Goal: Find specific page/section: Find specific page/section

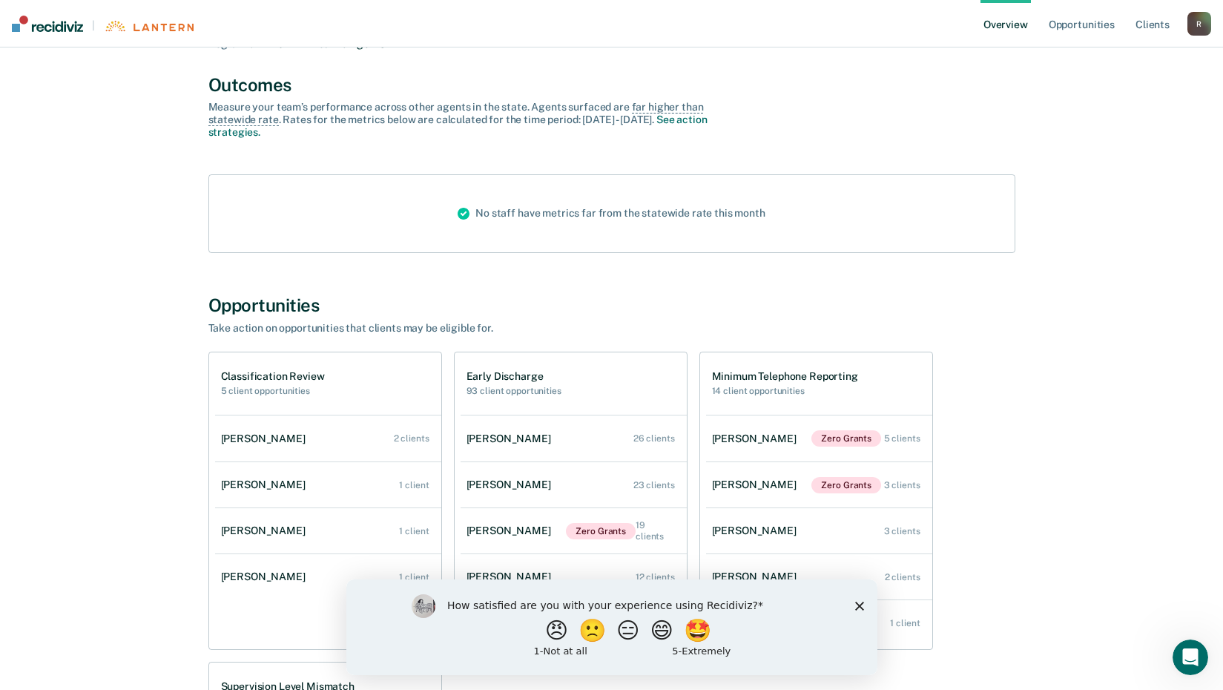
scroll to position [223, 0]
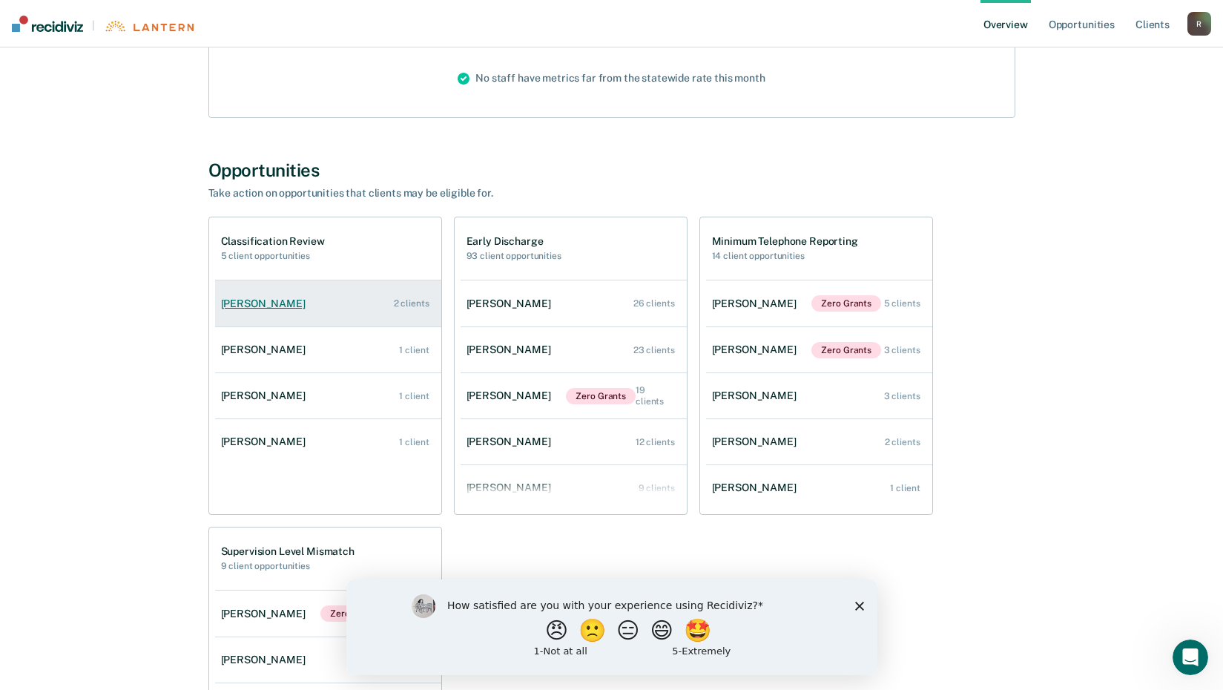
click at [256, 306] on div "[PERSON_NAME]" at bounding box center [266, 303] width 90 height 13
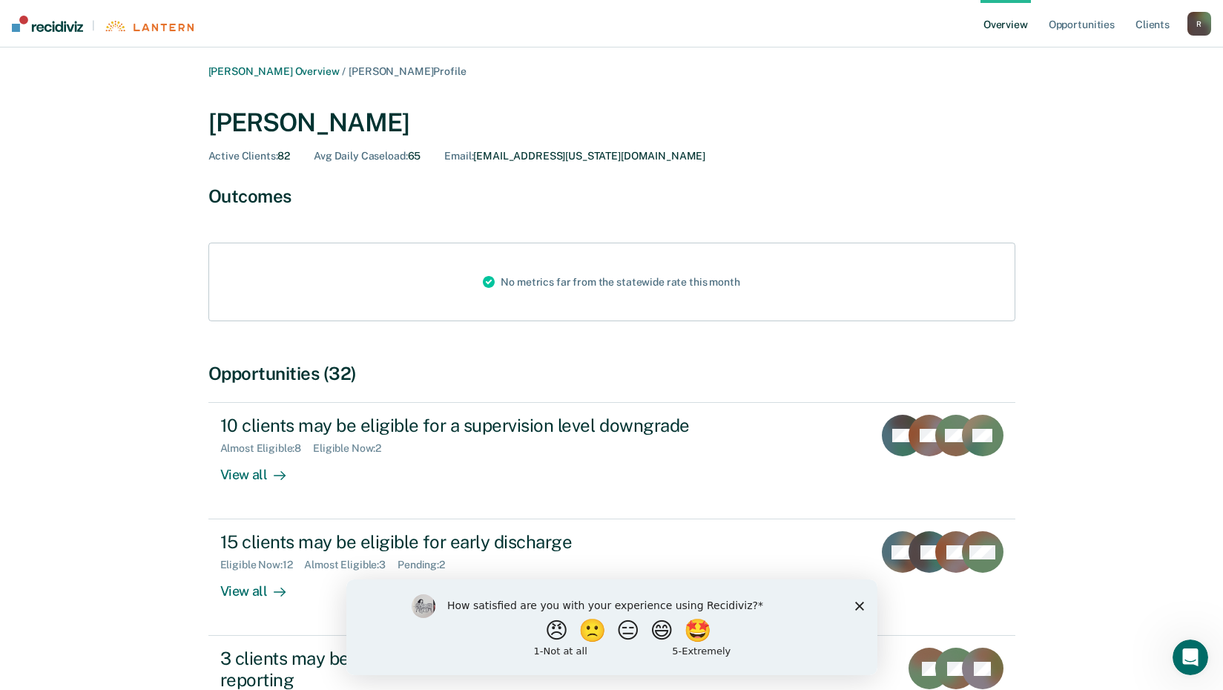
scroll to position [299, 0]
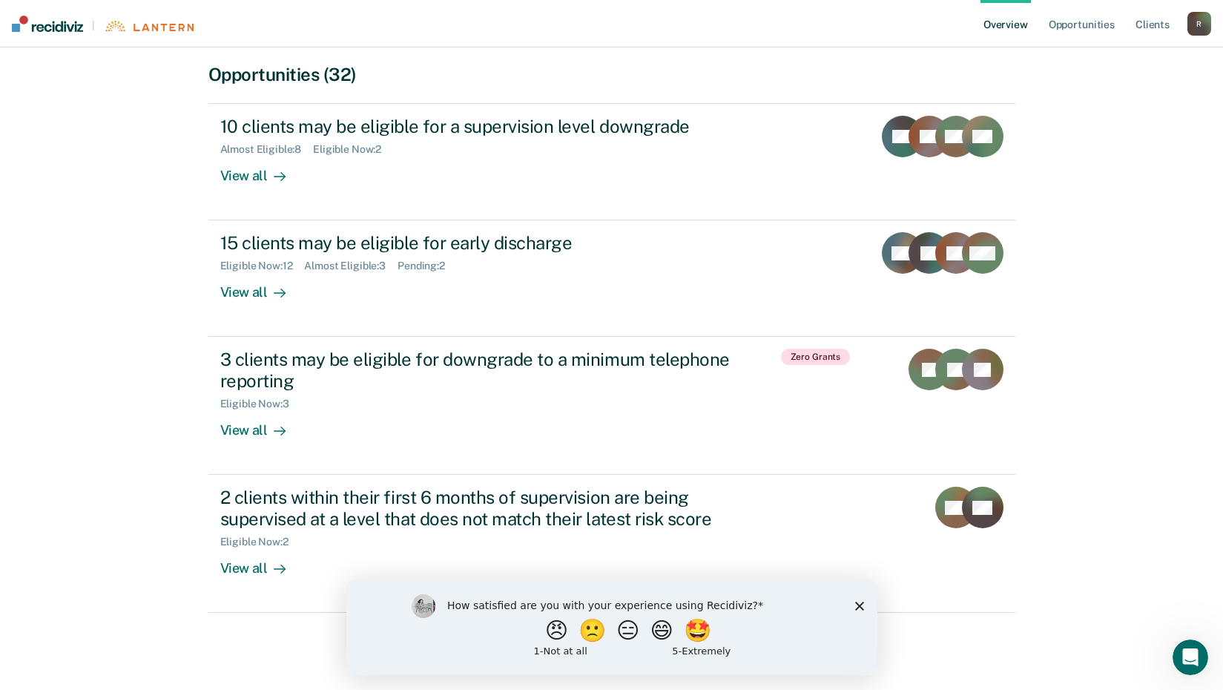
click at [863, 600] on div "How satisfied are you with your experience using Recidiviz? 😠 🙁 😑 😄 🤩 1 - Not a…" at bounding box center [611, 627] width 531 height 96
click at [857, 601] on icon "Close survey" at bounding box center [858, 605] width 9 height 9
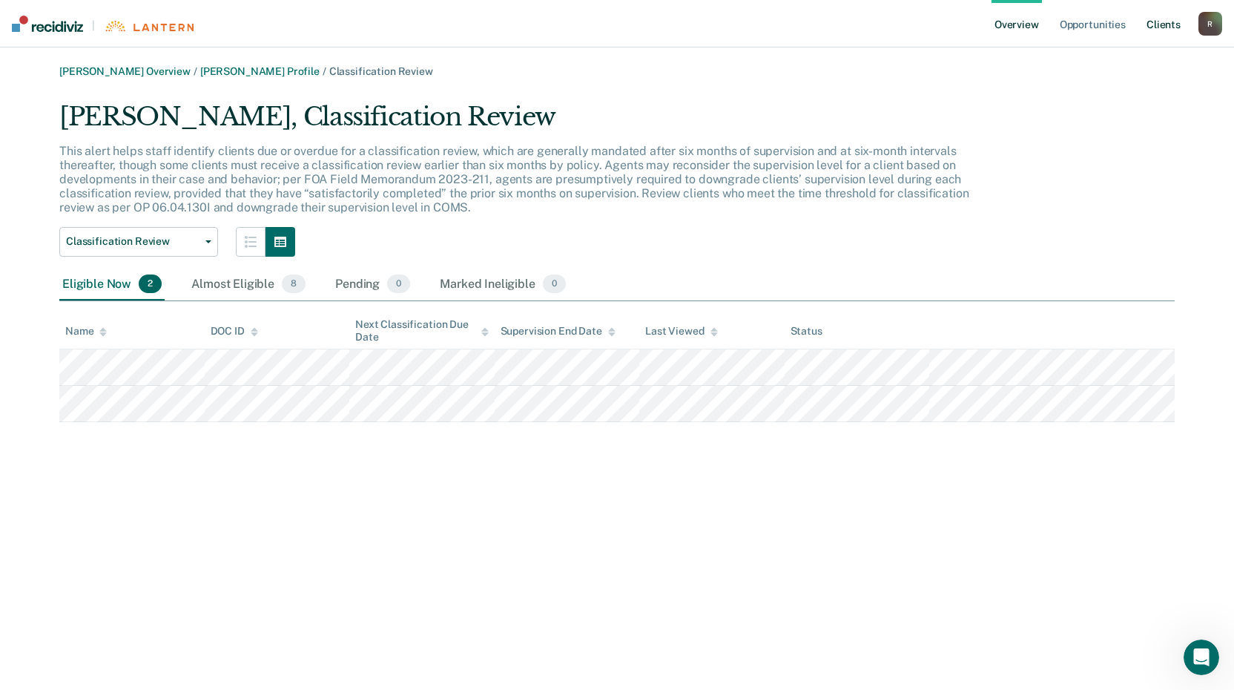
click at [1160, 24] on link "Client s" at bounding box center [1164, 23] width 40 height 47
